Goal: Task Accomplishment & Management: Manage account settings

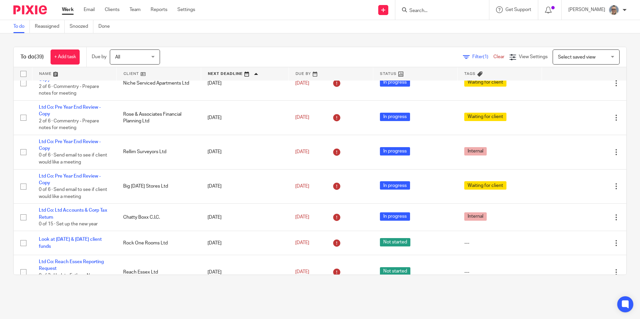
scroll to position [201, 0]
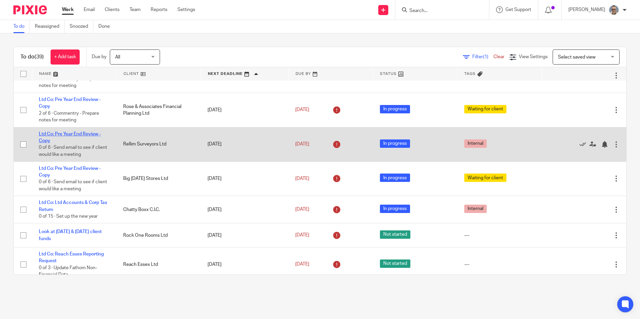
click at [67, 135] on link "Ltd Co: Pre Year End Review - Copy" at bounding box center [70, 137] width 62 height 11
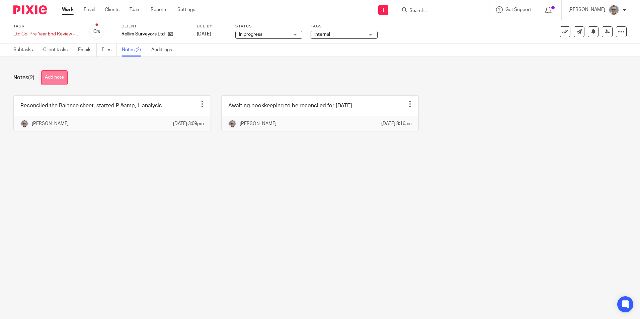
click at [54, 80] on button "Add note" at bounding box center [54, 77] width 26 height 15
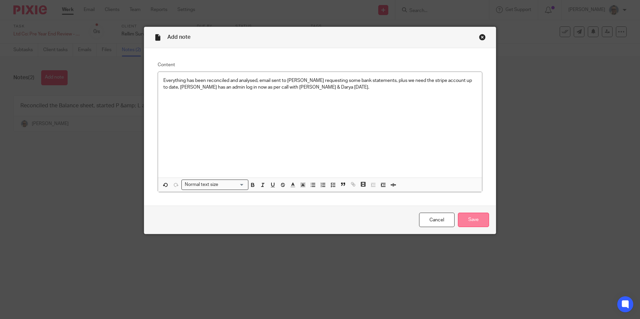
click at [465, 216] on input "Save" at bounding box center [473, 220] width 31 height 14
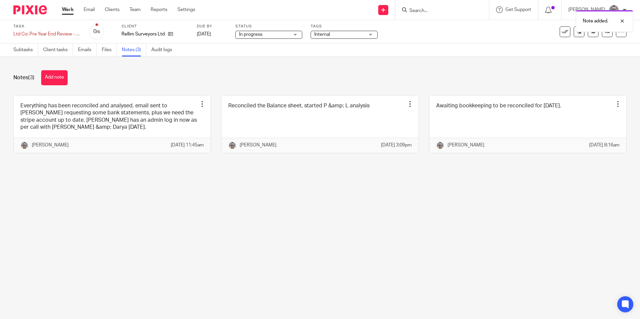
click at [354, 34] on span "Internal" at bounding box center [339, 34] width 50 height 7
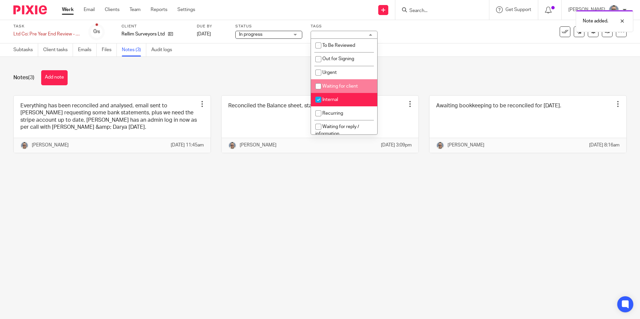
click at [337, 87] on span "Waiting for client" at bounding box center [339, 86] width 35 height 5
checkbox input "true"
click at [332, 96] on li "Internal" at bounding box center [344, 100] width 66 height 14
checkbox input "false"
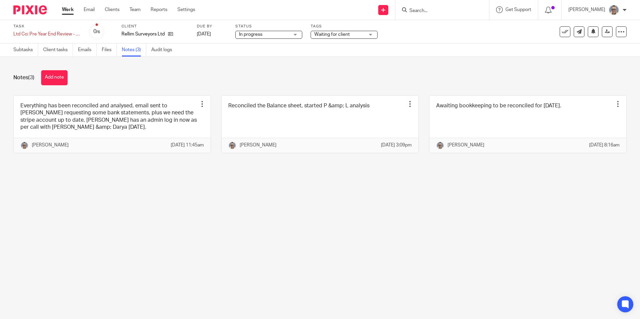
click at [271, 80] on div "Notes (3) Add note" at bounding box center [319, 77] width 613 height 15
click at [72, 11] on link "Work" at bounding box center [68, 9] width 12 height 7
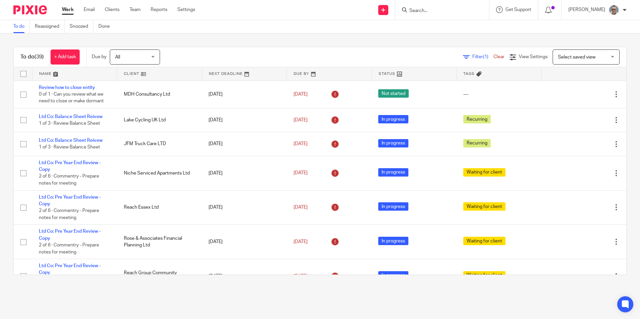
click at [224, 69] on link at bounding box center [244, 73] width 85 height 13
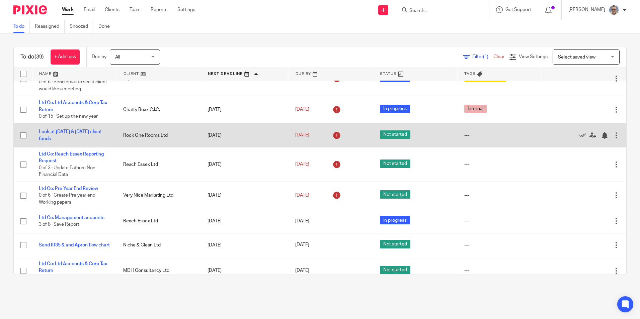
scroll to position [301, 0]
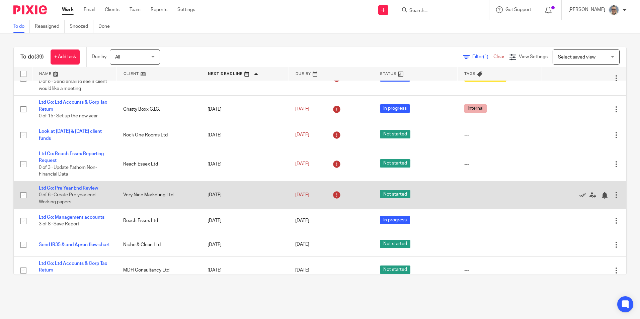
click at [83, 187] on link "Ltd Co: Pre Year End Review" at bounding box center [68, 188] width 59 height 5
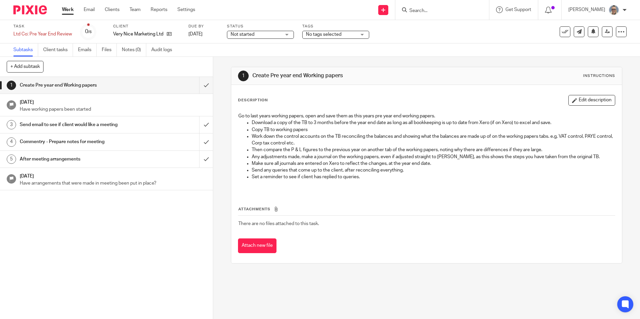
click at [252, 35] on span "Not started" at bounding box center [242, 34] width 24 height 5
click at [252, 55] on li "In progress" at bounding box center [260, 59] width 66 height 14
click at [129, 51] on link "Notes (0)" at bounding box center [134, 49] width 24 height 13
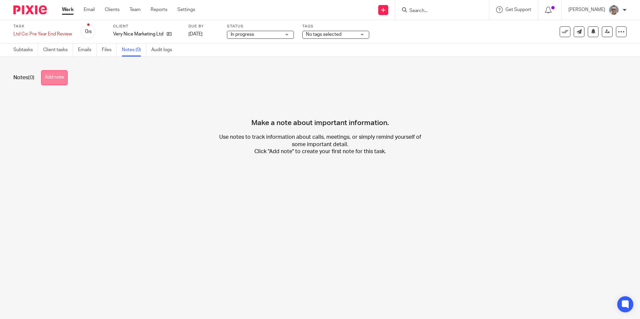
click at [57, 79] on button "Add note" at bounding box center [54, 77] width 26 height 15
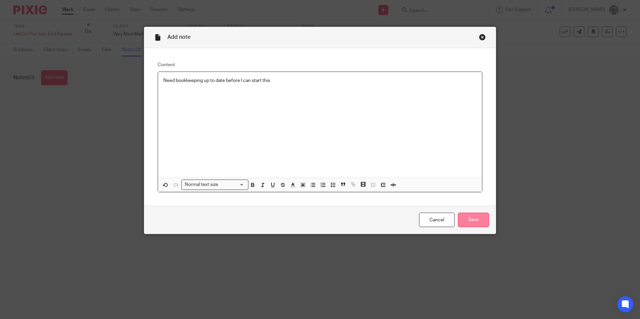
click at [468, 216] on input "Save" at bounding box center [473, 220] width 31 height 14
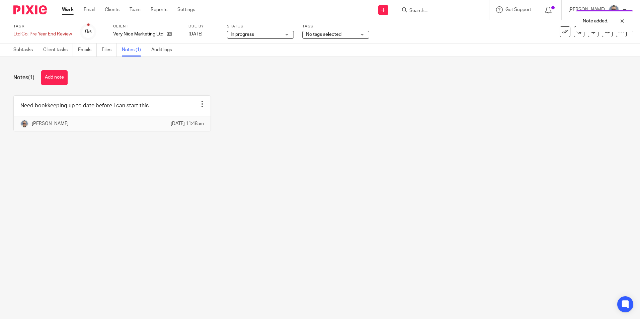
click at [356, 34] on span "No tags selected" at bounding box center [331, 34] width 50 height 7
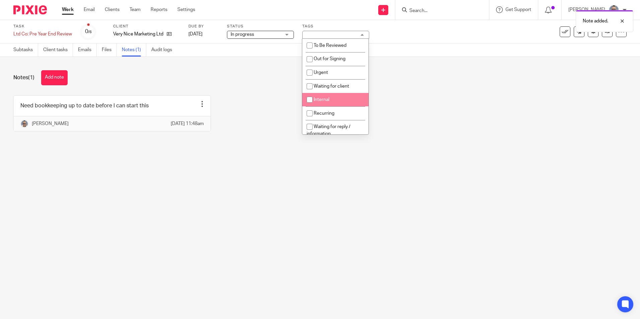
click at [317, 98] on span "Internal" at bounding box center [321, 99] width 16 height 5
checkbox input "true"
click at [66, 10] on link "Work" at bounding box center [68, 9] width 12 height 7
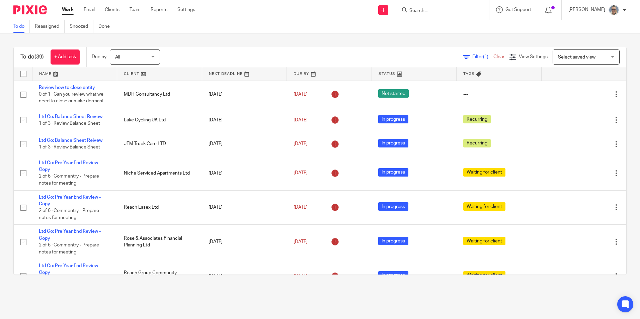
click at [235, 76] on link at bounding box center [244, 73] width 85 height 13
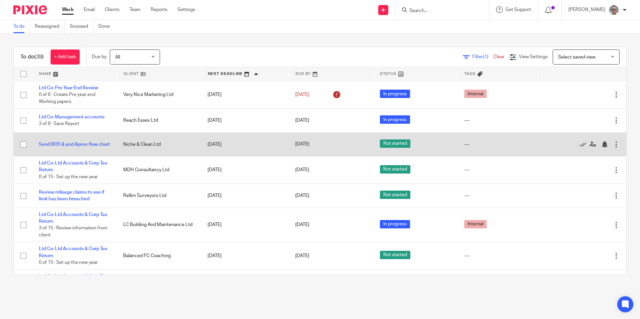
scroll to position [435, 0]
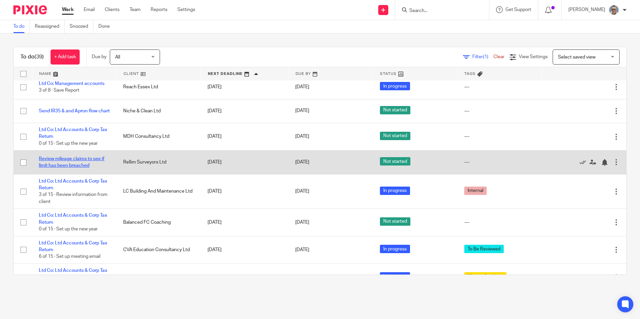
click at [101, 159] on link "Review mileage claims to see if limit has been breached" at bounding box center [72, 162] width 66 height 11
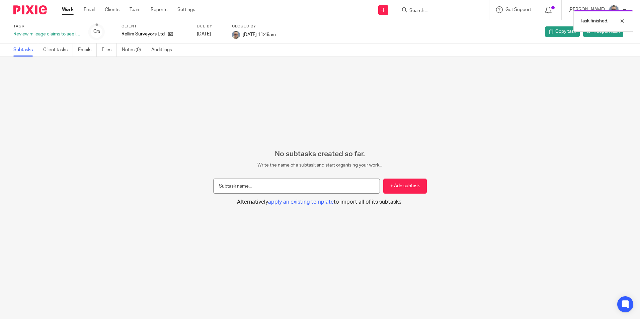
click at [69, 11] on link "Work" at bounding box center [68, 9] width 12 height 7
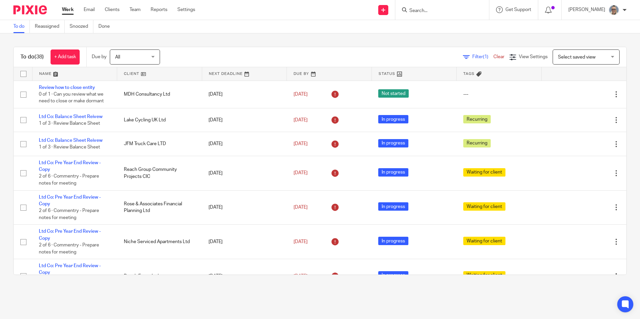
click at [232, 70] on link at bounding box center [244, 73] width 85 height 13
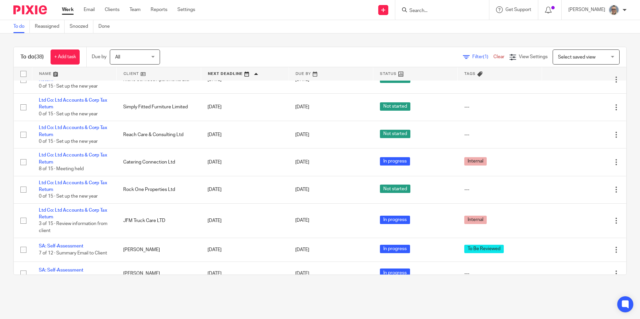
scroll to position [669, 0]
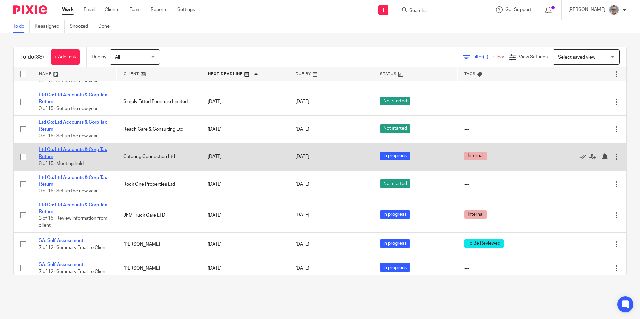
click at [66, 152] on link "Ltd Co: Ltd Accounts & Corp Tax Return" at bounding box center [73, 153] width 68 height 11
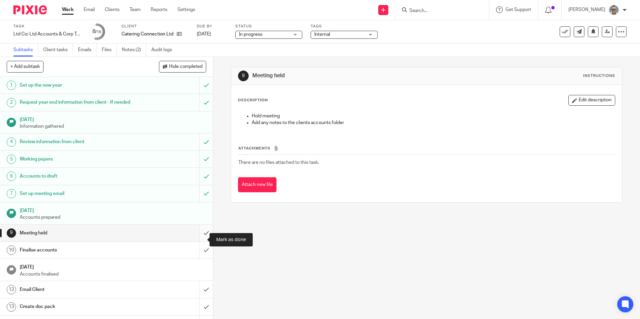
click at [199, 240] on input "submit" at bounding box center [106, 233] width 213 height 17
click at [199, 257] on input "submit" at bounding box center [106, 250] width 213 height 17
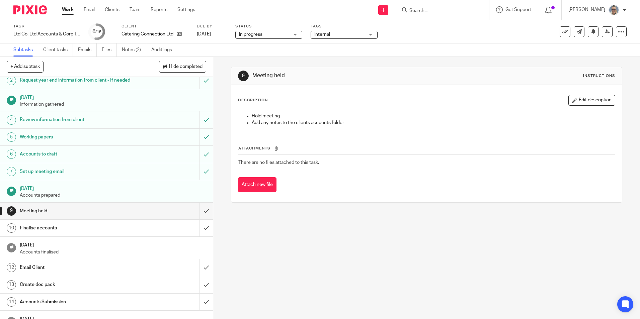
scroll to position [33, 0]
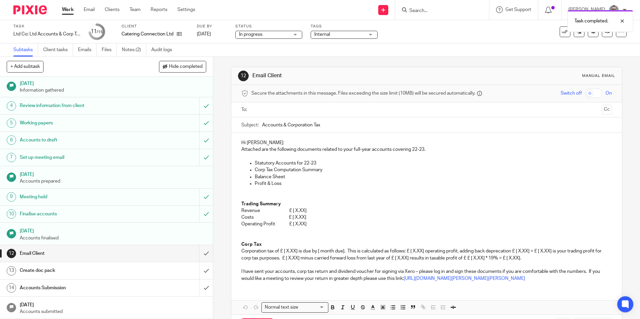
scroll to position [43, 0]
click at [199, 250] on input "submit" at bounding box center [106, 253] width 213 height 17
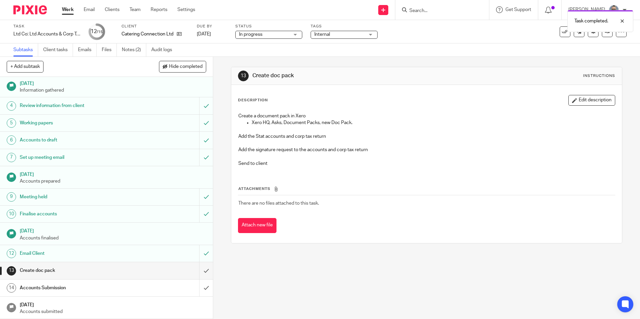
scroll to position [43, 0]
click at [201, 273] on input "submit" at bounding box center [106, 270] width 213 height 17
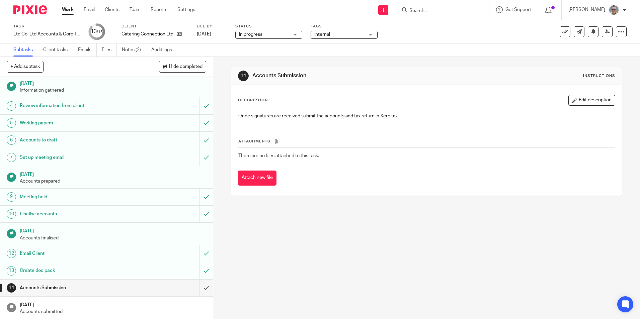
scroll to position [43, 0]
click at [336, 33] on span "Internal" at bounding box center [339, 34] width 50 height 7
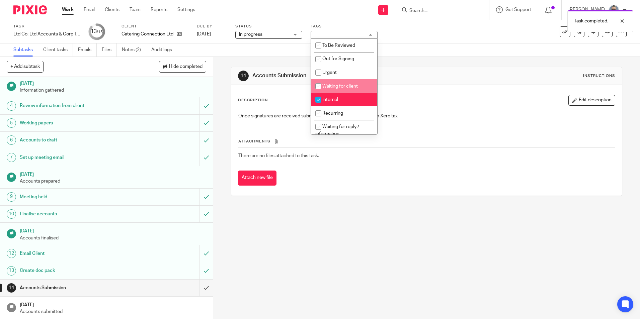
drag, startPoint x: 334, startPoint y: 84, endPoint x: 331, endPoint y: 101, distance: 17.3
click at [334, 84] on li "Waiting for client" at bounding box center [344, 86] width 66 height 14
checkbox input "true"
click at [331, 101] on span "Internal" at bounding box center [330, 99] width 16 height 5
checkbox input "false"
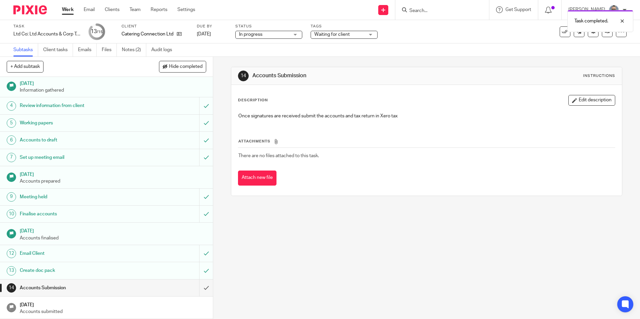
click at [407, 67] on div "14 Accounts Submission Instructions" at bounding box center [426, 76] width 390 height 18
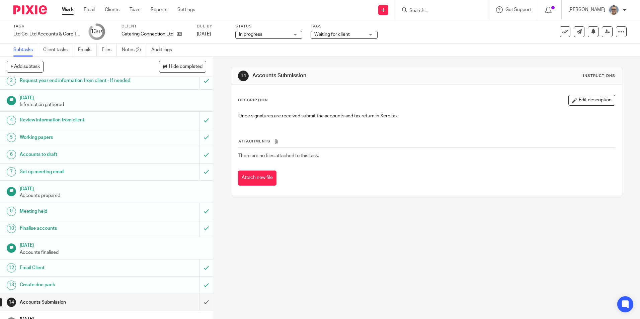
scroll to position [0, 0]
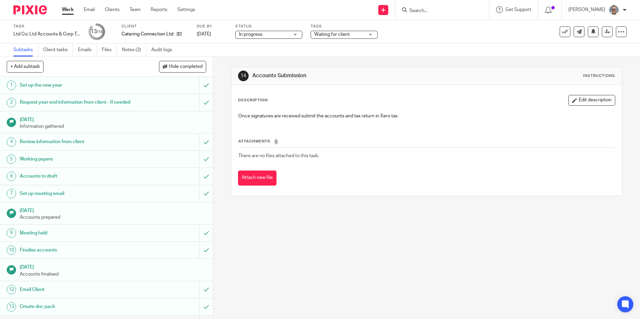
click at [65, 10] on link "Work" at bounding box center [68, 9] width 12 height 7
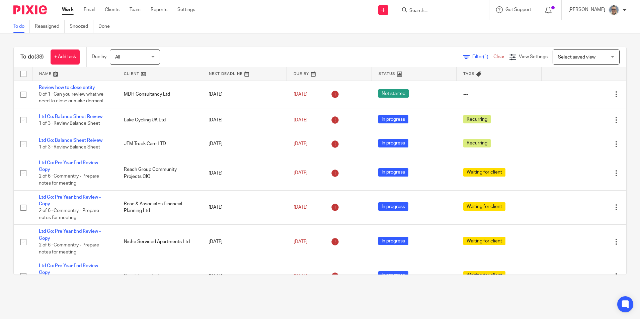
click at [224, 72] on link at bounding box center [244, 73] width 85 height 13
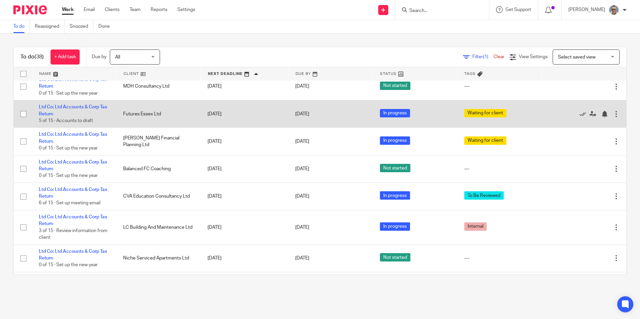
scroll to position [502, 0]
